Goal: Information Seeking & Learning: Learn about a topic

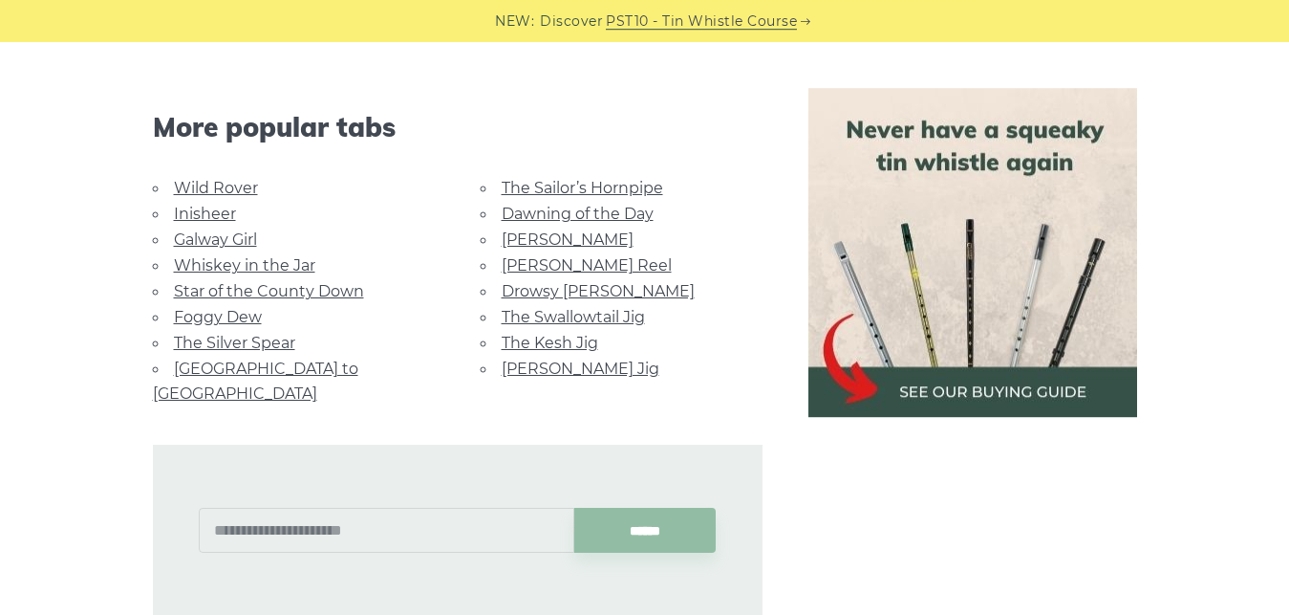
scroll to position [1755, 0]
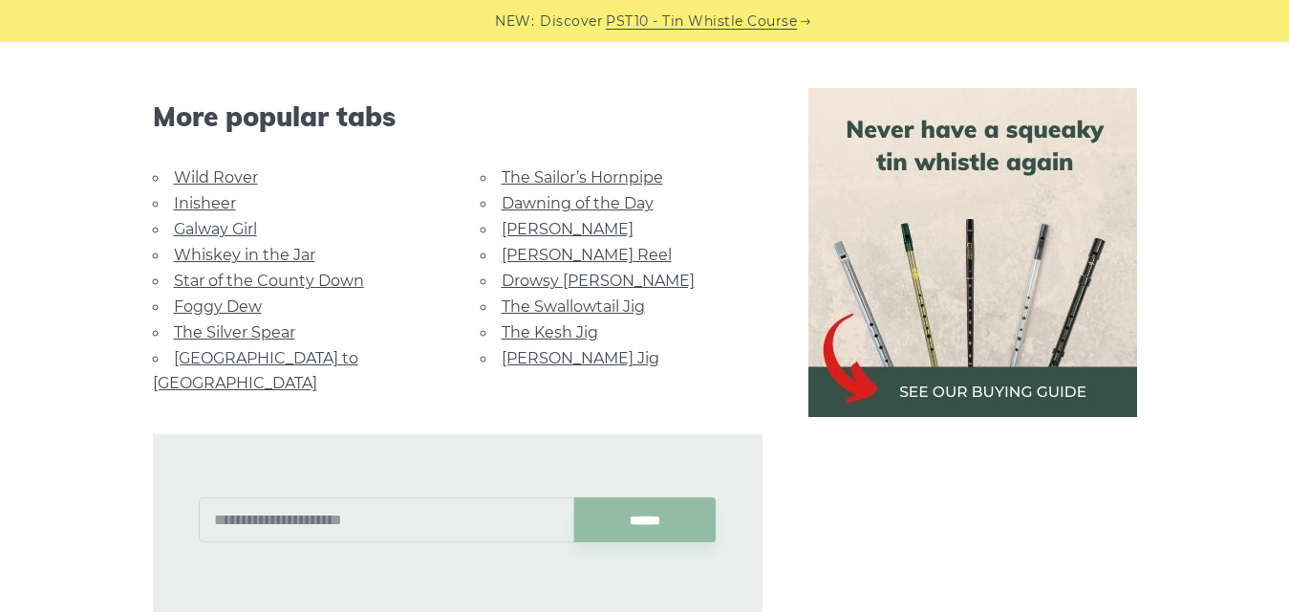
click at [605, 179] on link "The Sailor’s Hornpipe" at bounding box center [583, 177] width 162 height 18
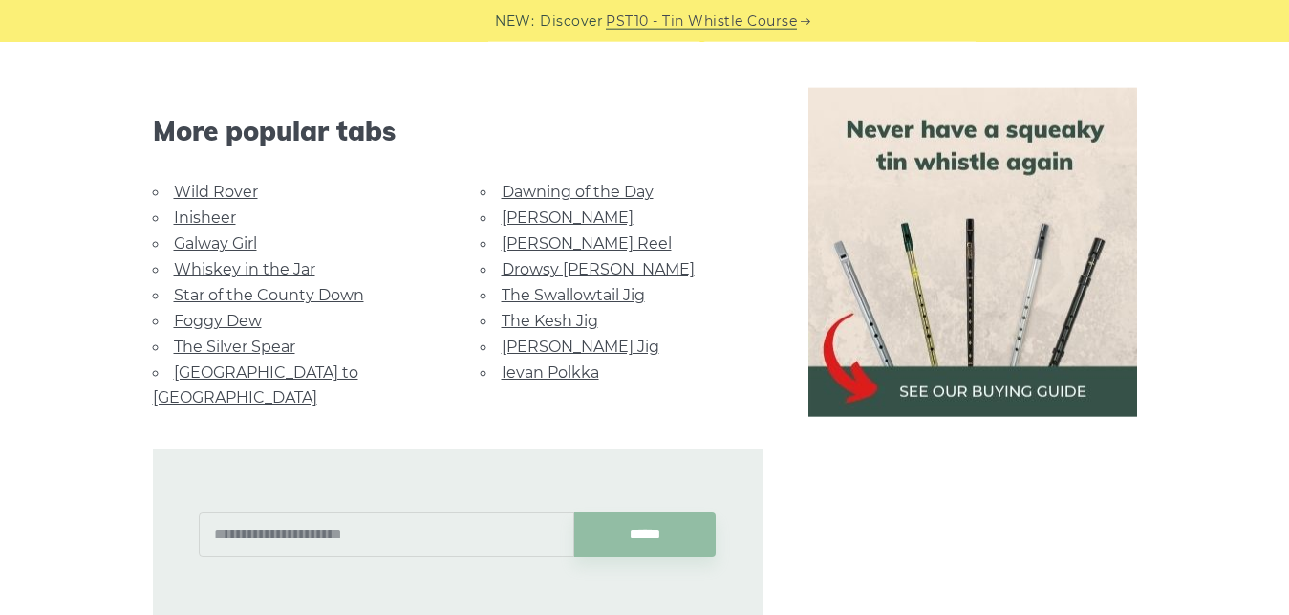
scroll to position [1267, 0]
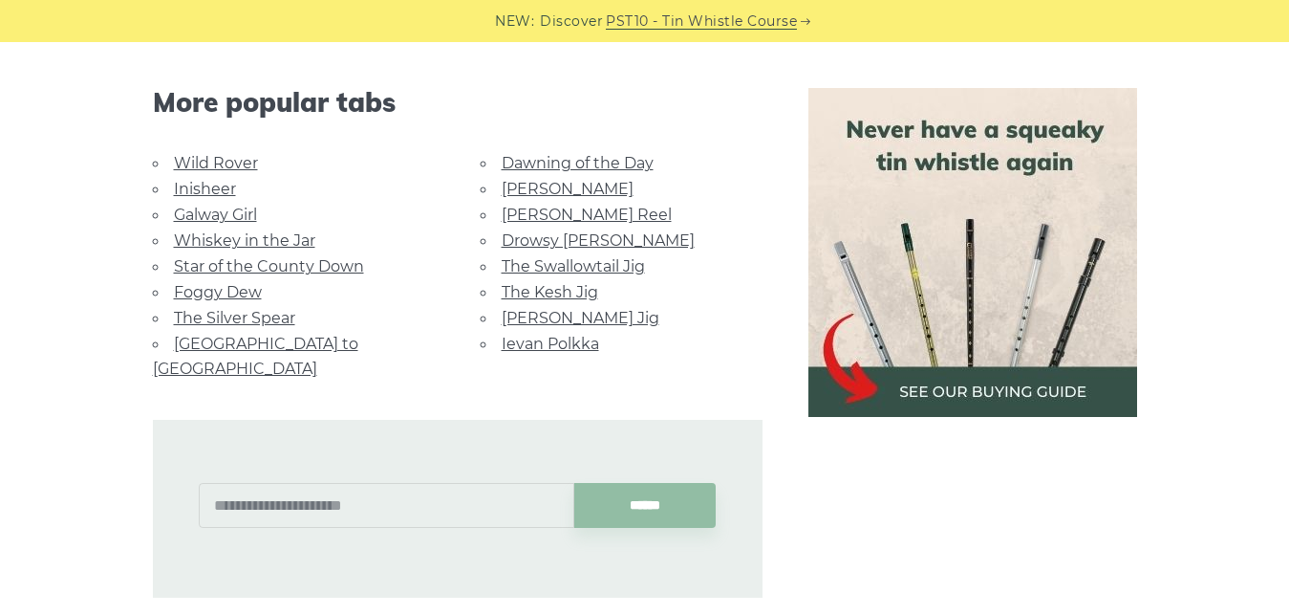
click at [335, 261] on link "Star of the County Down" at bounding box center [269, 266] width 190 height 18
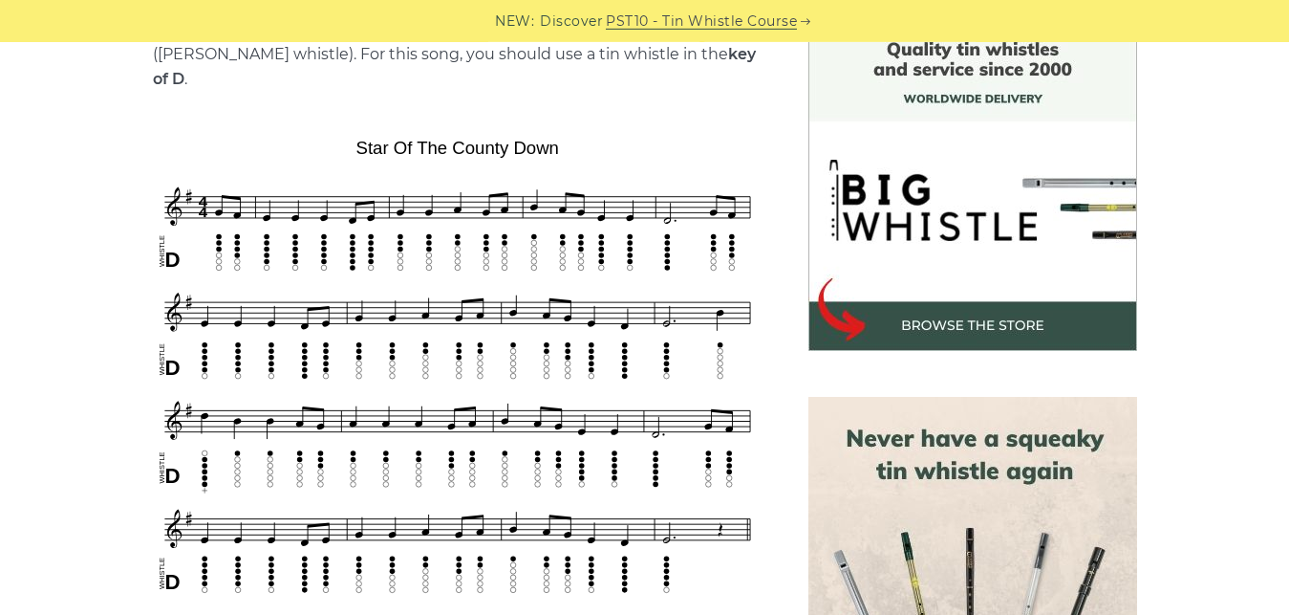
scroll to position [487, 0]
